Goal: Information Seeking & Learning: Check status

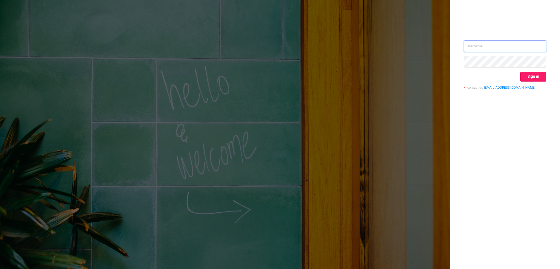
type input "[EMAIL_ADDRESS][DOMAIN_NAME]"
click at [535, 75] on button "Sign in" at bounding box center [534, 77] width 26 height 10
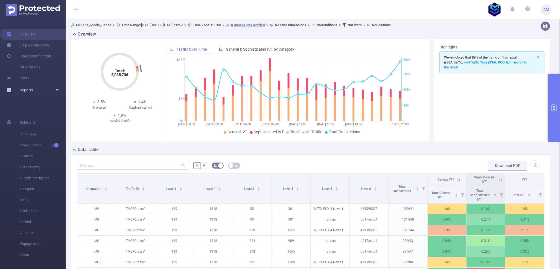
click at [34, 89] on div "Reports" at bounding box center [33, 90] width 66 height 11
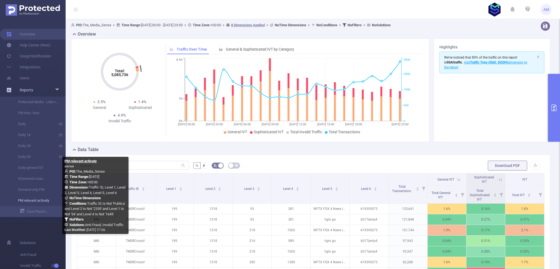
click at [37, 201] on link "PM relavant activaty" at bounding box center [35, 200] width 48 height 11
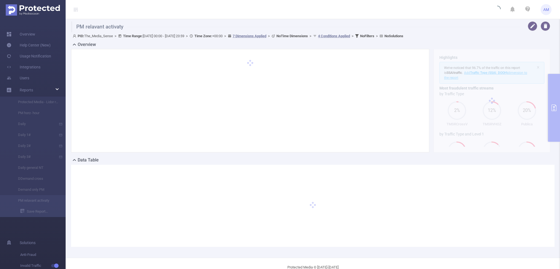
type input "[DATE] 00:00"
type input "[DATE] 23:59"
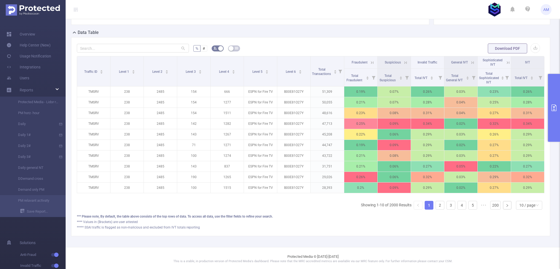
scroll to position [132, 0]
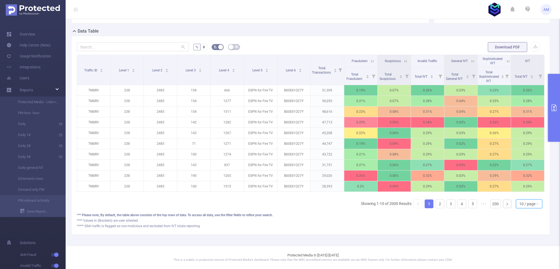
click at [526, 199] on div "10 / page" at bounding box center [529, 203] width 26 height 9
click at [525, 194] on li "50 / page" at bounding box center [525, 197] width 26 height 9
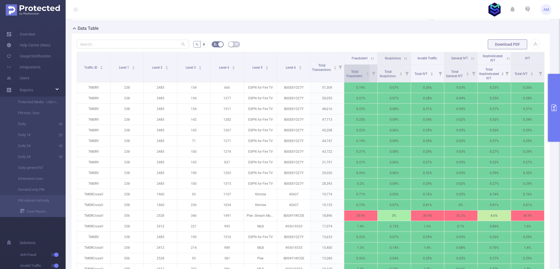
click at [354, 70] on span "Total Fraudulent" at bounding box center [355, 74] width 17 height 8
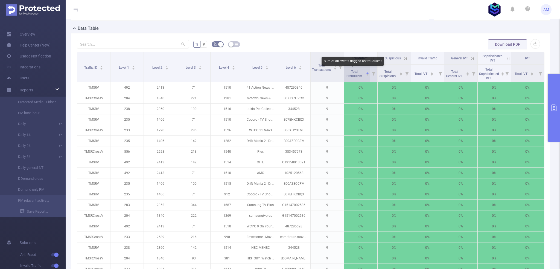
click at [355, 72] on span "Total Fraudulent" at bounding box center [355, 74] width 17 height 8
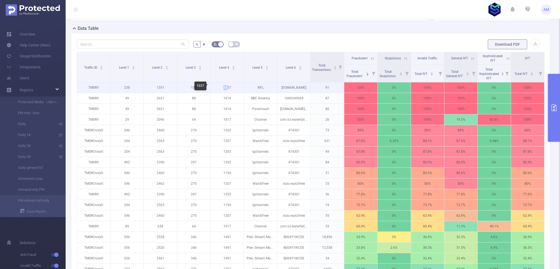
drag, startPoint x: 219, startPoint y: 86, endPoint x: 231, endPoint y: 86, distance: 11.5
click at [229, 86] on p "1657" at bounding box center [227, 87] width 33 height 10
copy p "1657"
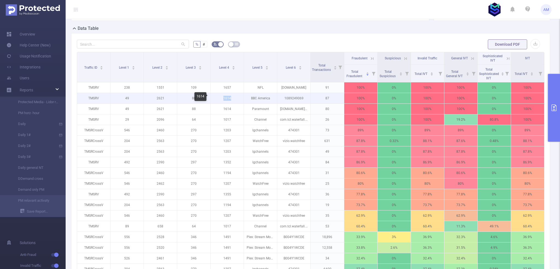
drag, startPoint x: 219, startPoint y: 97, endPoint x: 235, endPoint y: 98, distance: 16.0
click at [233, 98] on p "1614" at bounding box center [227, 98] width 33 height 10
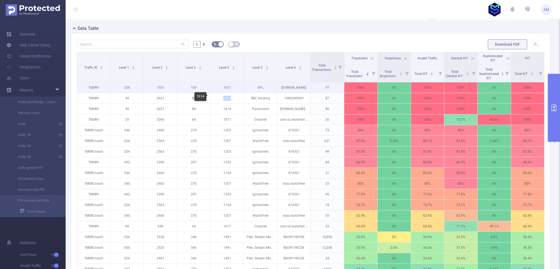
copy p "1614"
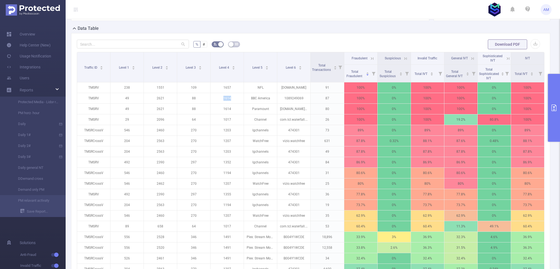
scroll to position [0, 0]
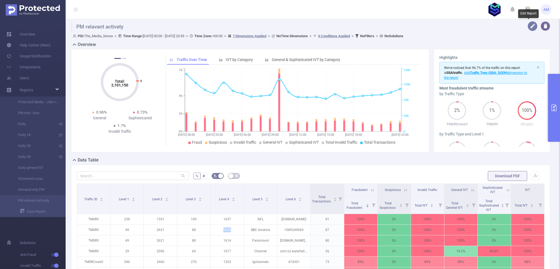
click at [530, 27] on button "button" at bounding box center [533, 26] width 10 height 10
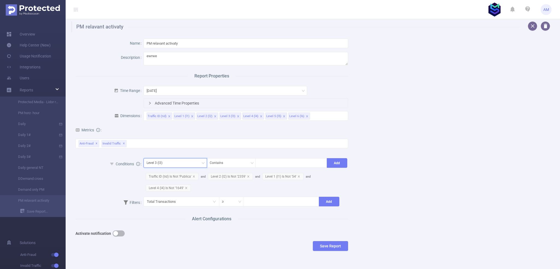
click at [172, 162] on div "Level 3 (l3)" at bounding box center [175, 162] width 57 height 9
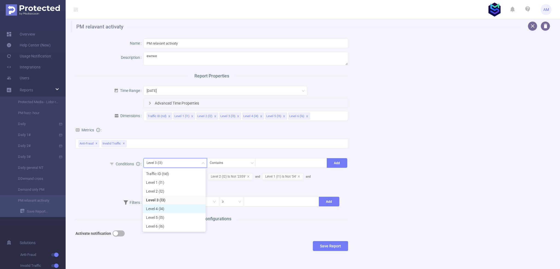
drag, startPoint x: 163, startPoint y: 209, endPoint x: 173, endPoint y: 207, distance: 10.3
click at [163, 209] on li "Level 4 (l4)" at bounding box center [174, 208] width 63 height 9
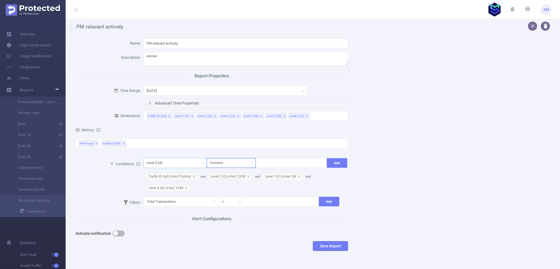
click at [231, 162] on div "Contains" at bounding box center [231, 162] width 43 height 9
click at [223, 192] on li "Is Not" at bounding box center [229, 191] width 49 height 9
click at [279, 163] on div at bounding box center [292, 162] width 66 height 9
paste input "1614"
type input "1614"
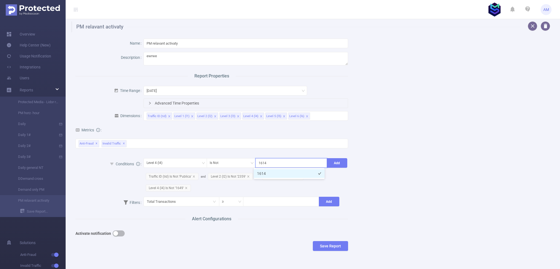
click at [276, 174] on li "1614" at bounding box center [289, 173] width 71 height 9
click at [333, 162] on button "Add" at bounding box center [337, 163] width 21 height 10
click at [338, 245] on button "Save Report" at bounding box center [330, 246] width 35 height 10
click at [355, 230] on button "Save" at bounding box center [354, 228] width 13 height 7
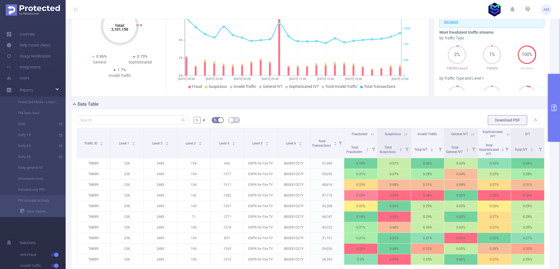
scroll to position [132, 0]
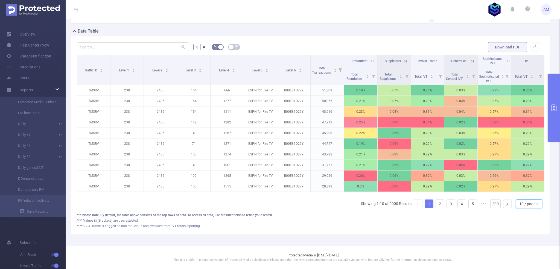
click at [528, 201] on div "10 / page" at bounding box center [528, 204] width 16 height 8
click at [525, 195] on li "50 / page" at bounding box center [525, 197] width 26 height 9
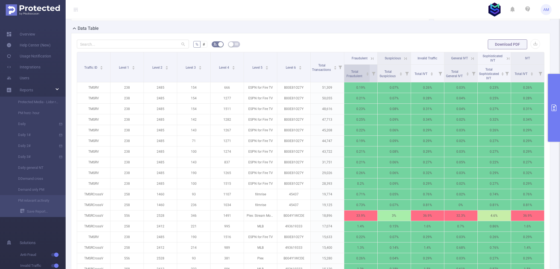
click at [355, 71] on span "Total Fraudulent" at bounding box center [355, 74] width 17 height 8
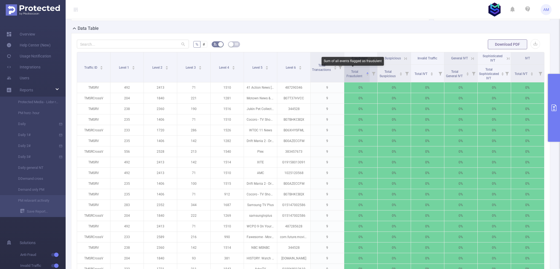
click at [355, 71] on span "Total Fraudulent" at bounding box center [355, 74] width 17 height 8
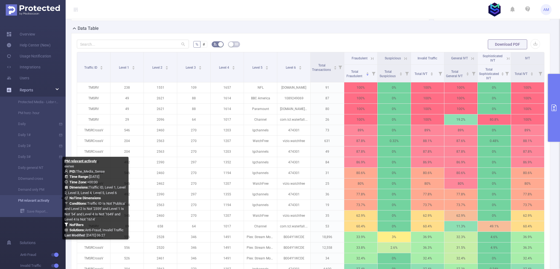
click at [34, 202] on link "PM relavant activaty" at bounding box center [35, 200] width 48 height 11
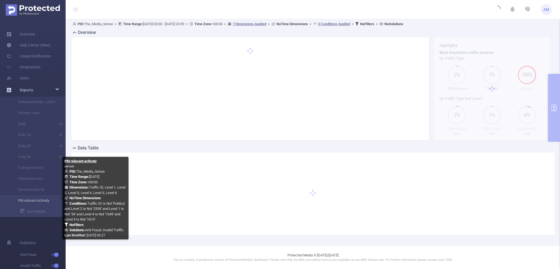
scroll to position [11, 0]
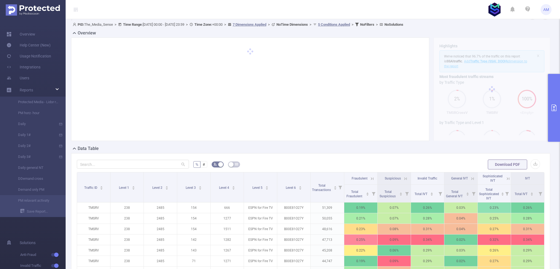
scroll to position [132, 0]
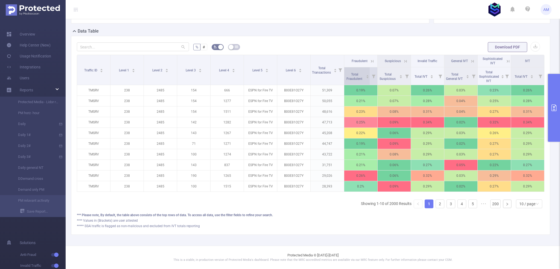
click at [350, 71] on span "Total Fraudulent" at bounding box center [355, 76] width 18 height 10
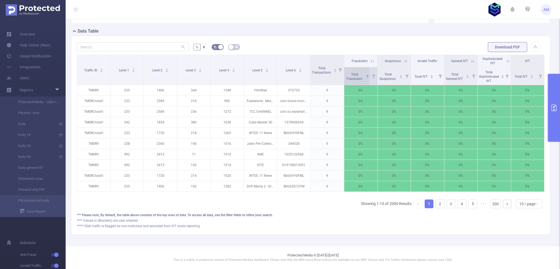
click at [355, 73] on span "Total Fraudulent" at bounding box center [355, 77] width 17 height 8
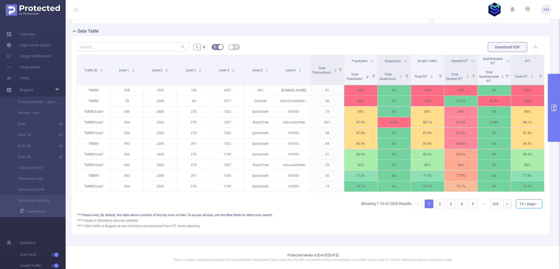
click at [528, 205] on div "10 / page" at bounding box center [528, 204] width 16 height 8
click at [526, 196] on li "50 / page" at bounding box center [525, 197] width 26 height 9
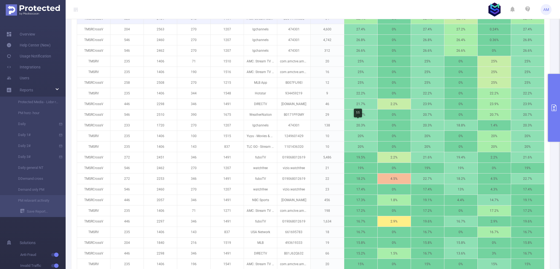
scroll to position [351, 0]
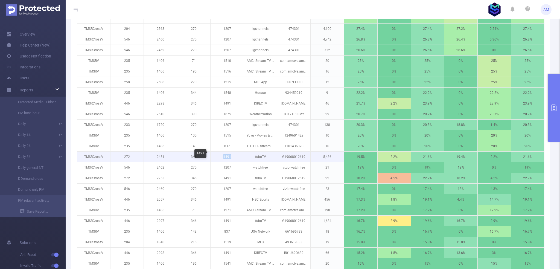
drag, startPoint x: 221, startPoint y: 154, endPoint x: 235, endPoint y: 156, distance: 14.0
click at [235, 156] on p "1491" at bounding box center [227, 157] width 33 height 10
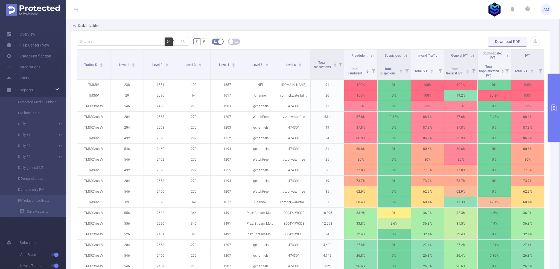
scroll to position [77, 0]
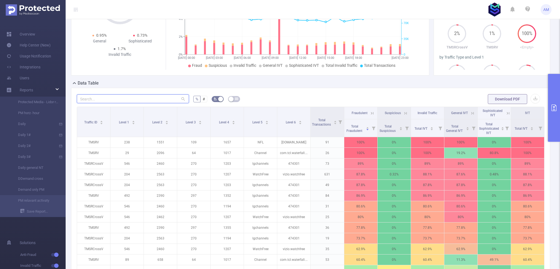
click at [109, 97] on input "text" at bounding box center [133, 98] width 112 height 9
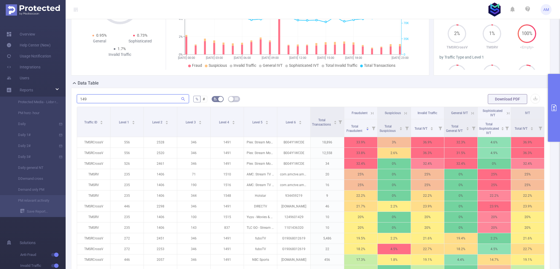
type input "1491"
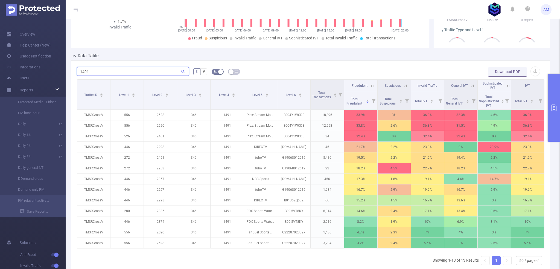
scroll to position [0, 0]
